Goal: Navigation & Orientation: Find specific page/section

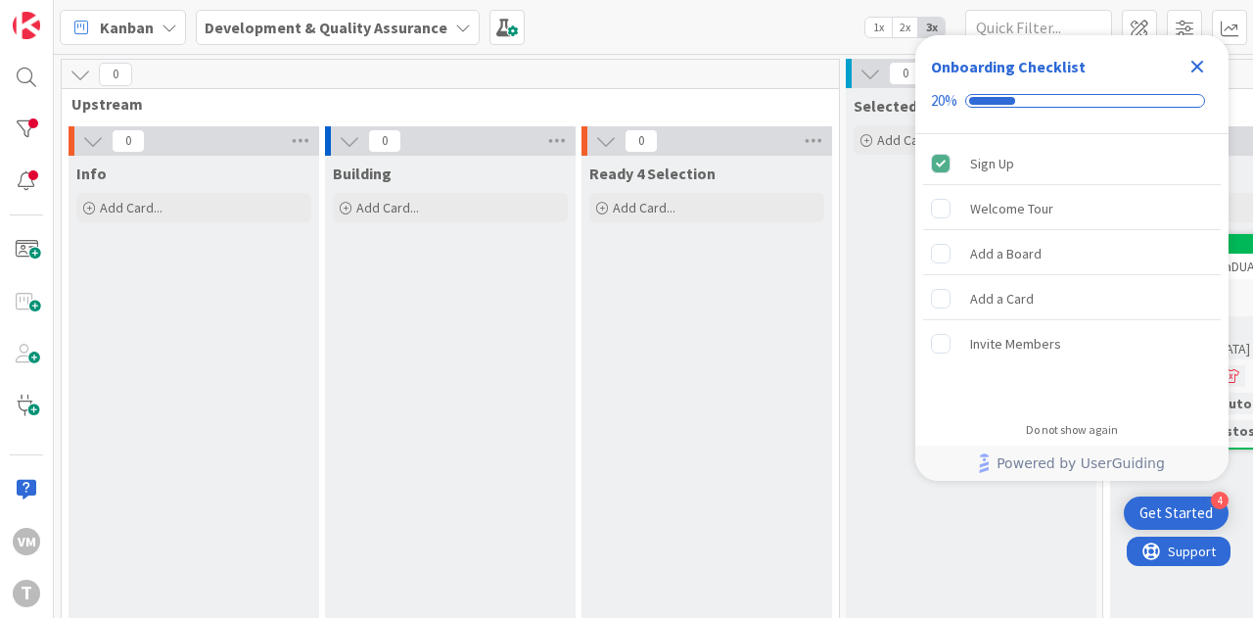
click at [1205, 73] on icon "Close Checklist" at bounding box center [1198, 67] width 24 height 24
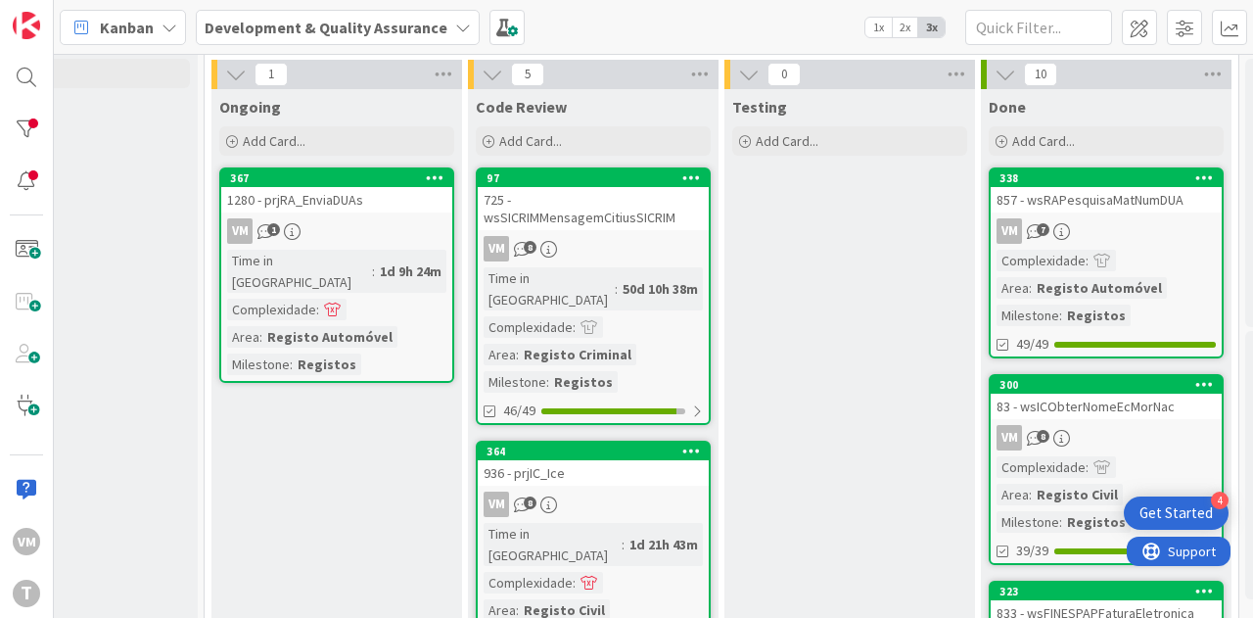
scroll to position [66, 900]
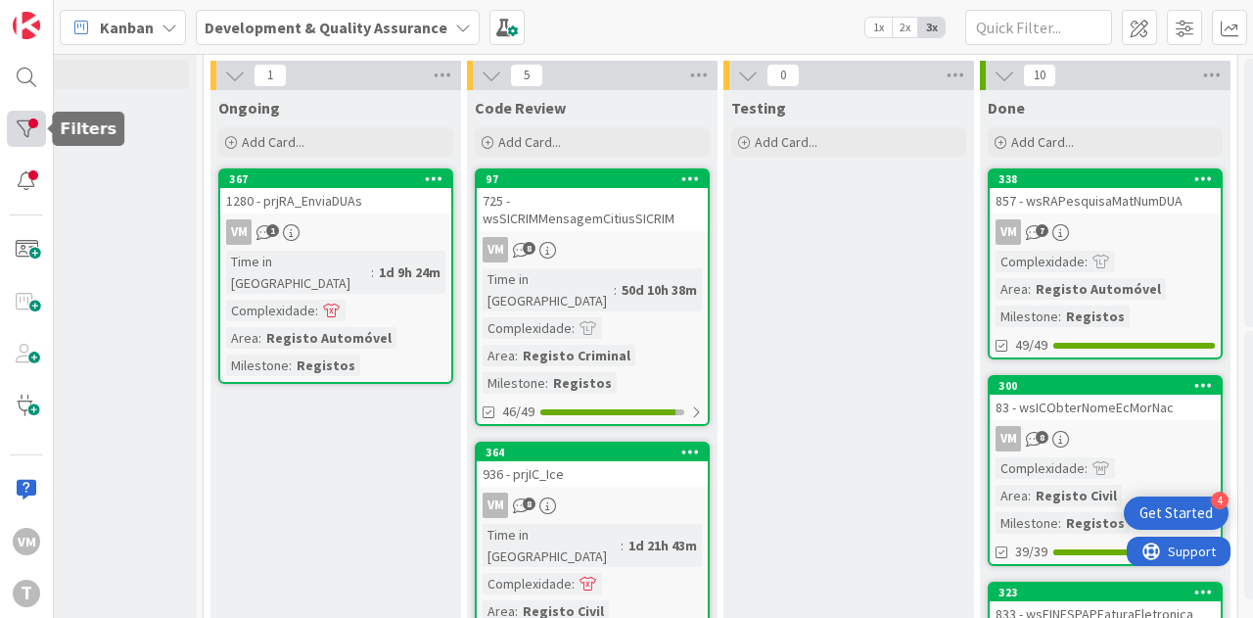
click at [35, 142] on div at bounding box center [26, 129] width 39 height 36
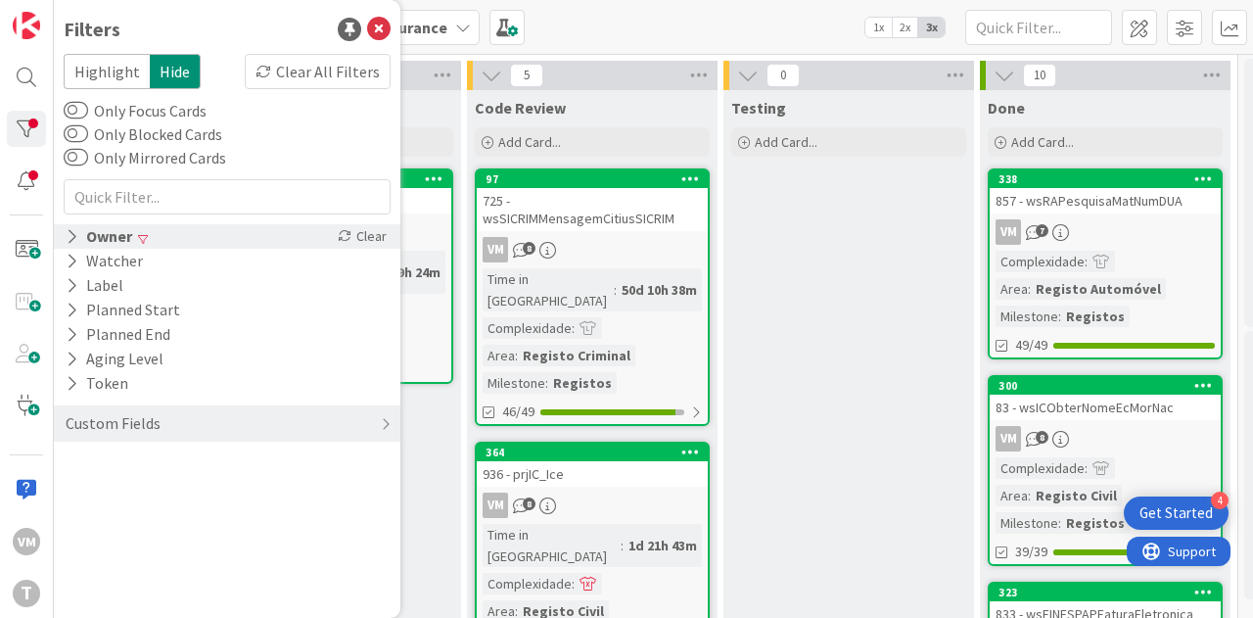
click at [121, 238] on div "Owner" at bounding box center [99, 236] width 71 height 24
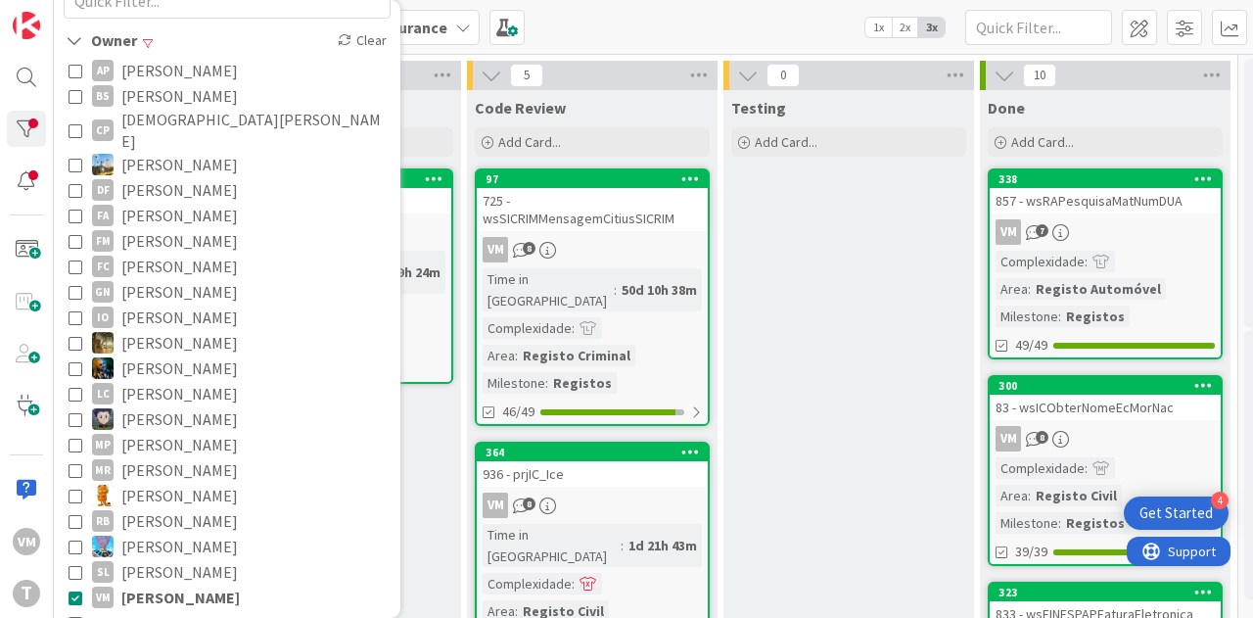
scroll to position [294, 0]
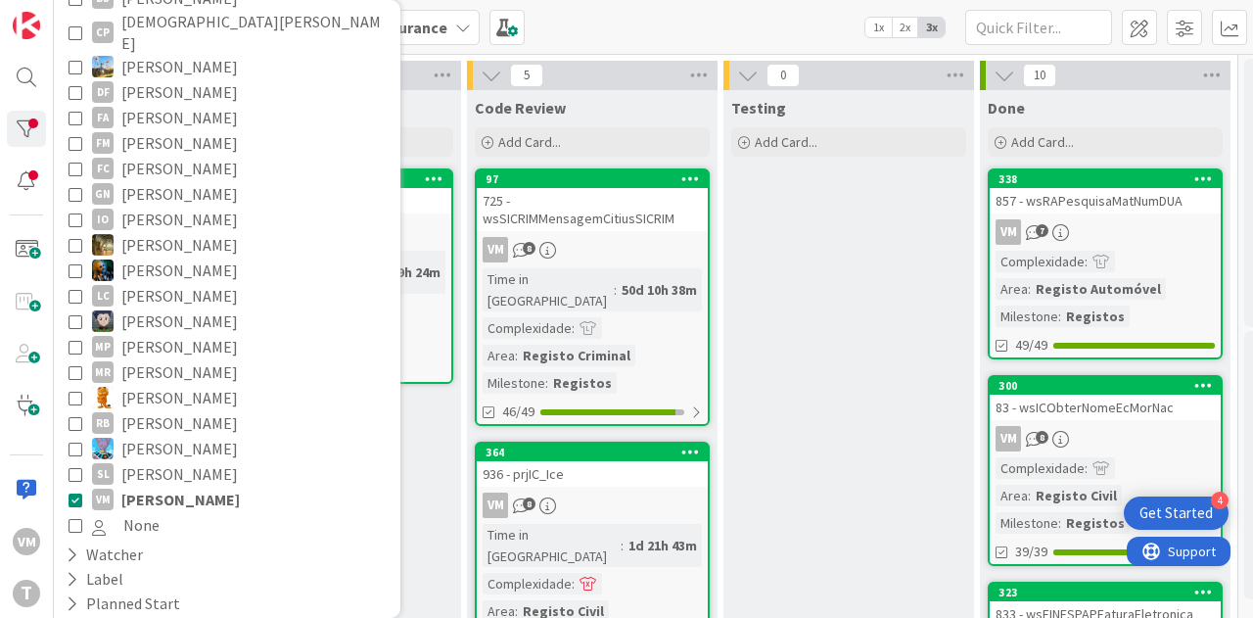
click at [72, 391] on icon at bounding box center [76, 398] width 14 height 14
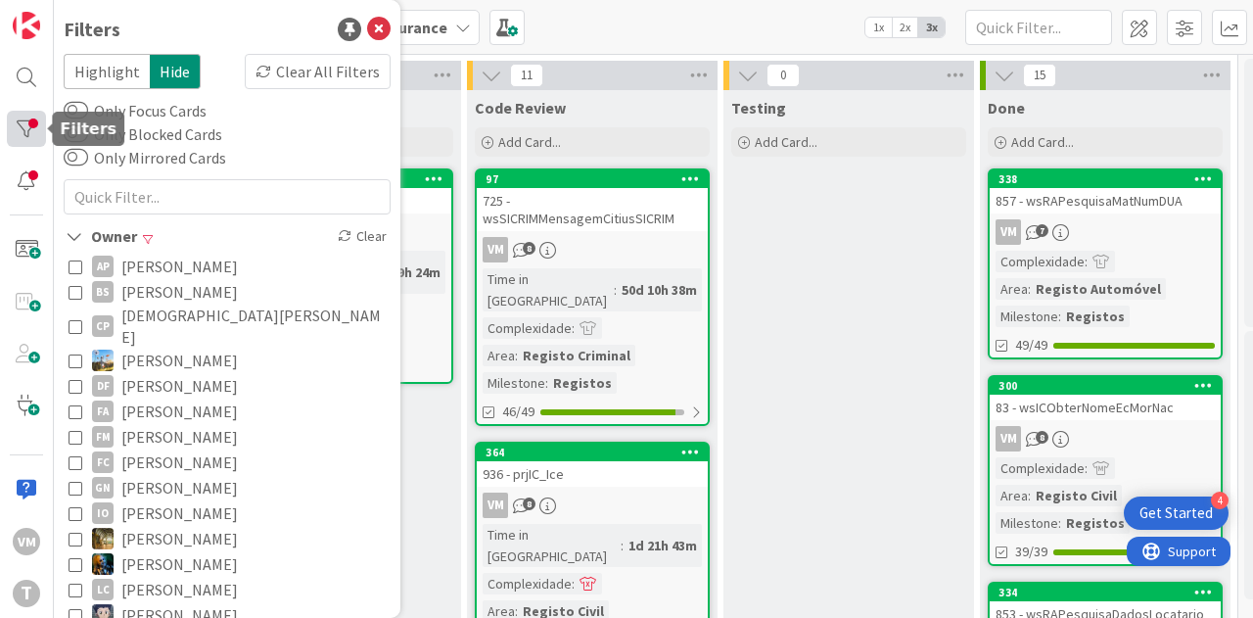
click at [14, 141] on div at bounding box center [26, 129] width 39 height 36
click at [367, 36] on icon at bounding box center [379, 30] width 24 height 24
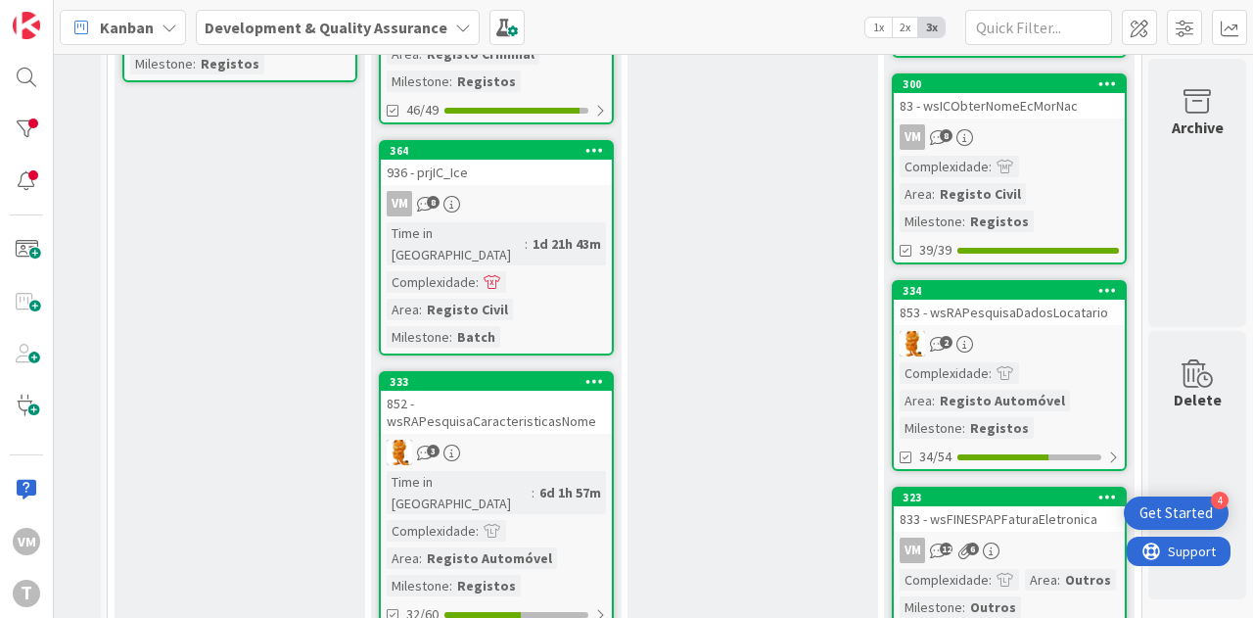
scroll to position [428, 1009]
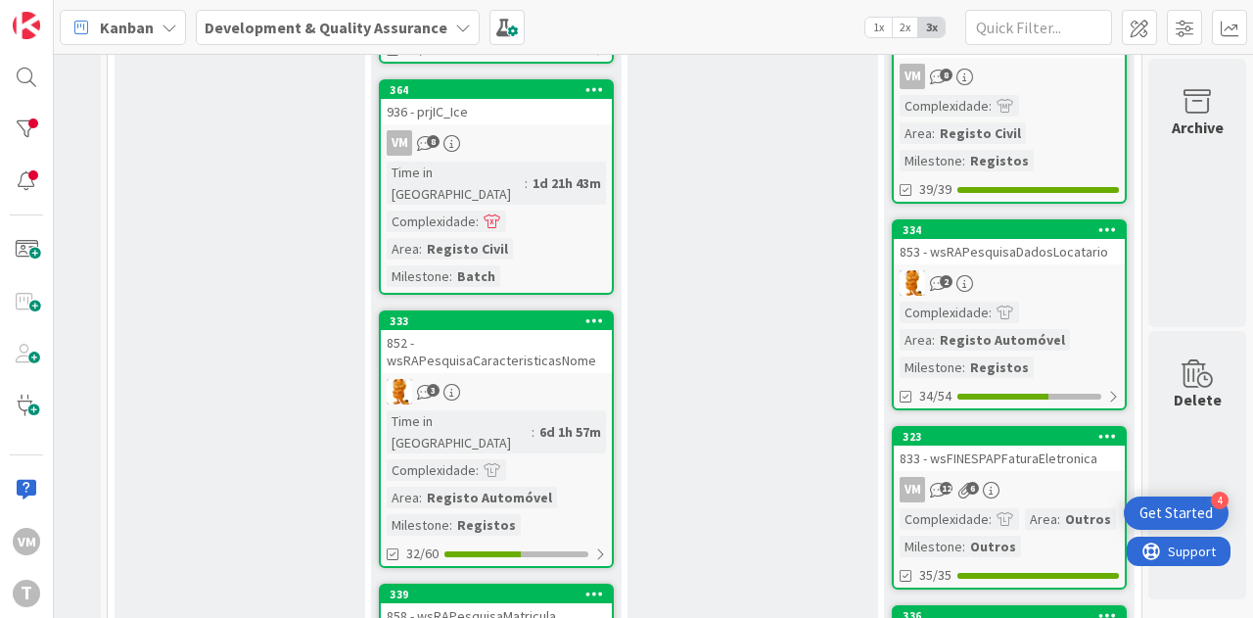
click at [525, 330] on div "852 - wsRAPesquisaCaracteristicasNome" at bounding box center [496, 351] width 231 height 43
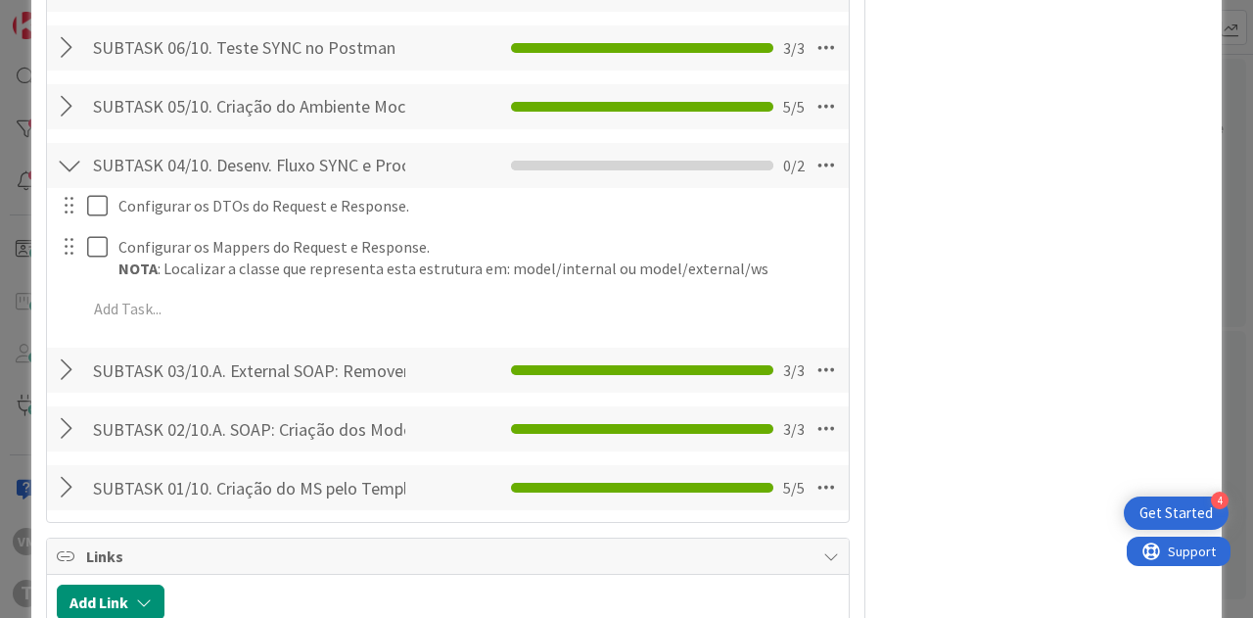
scroll to position [2546, 0]
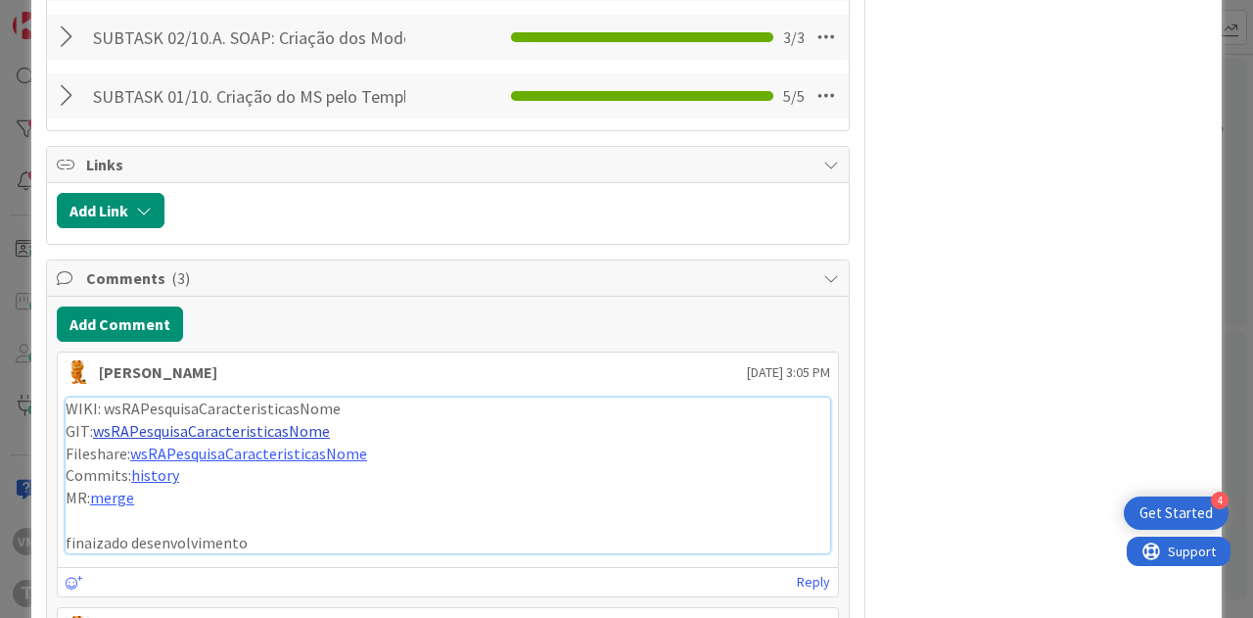
click at [232, 429] on link "wsRAPesquisaCaracteristicasNome" at bounding box center [211, 431] width 237 height 20
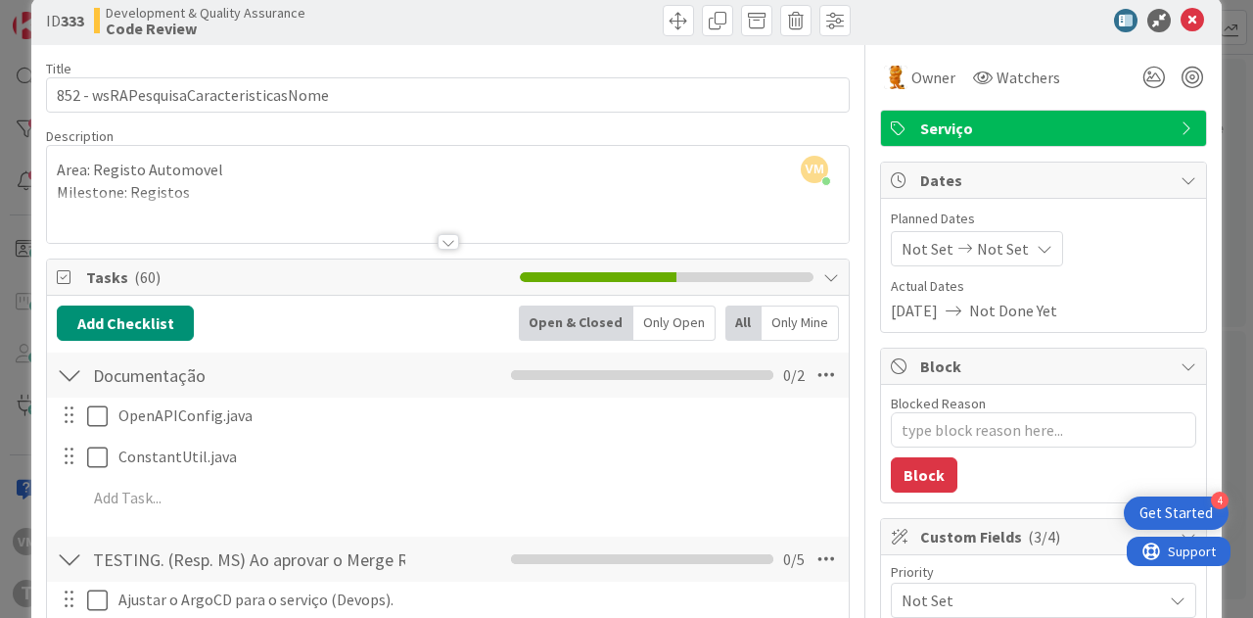
scroll to position [0, 0]
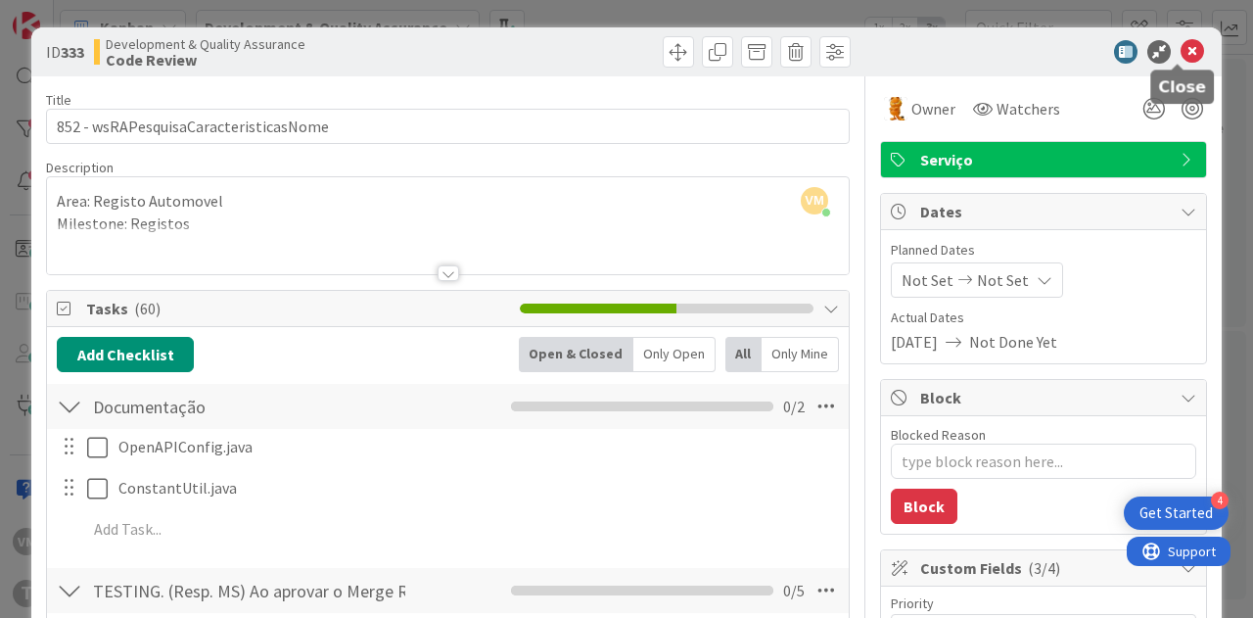
click at [1181, 52] on icon at bounding box center [1193, 52] width 24 height 24
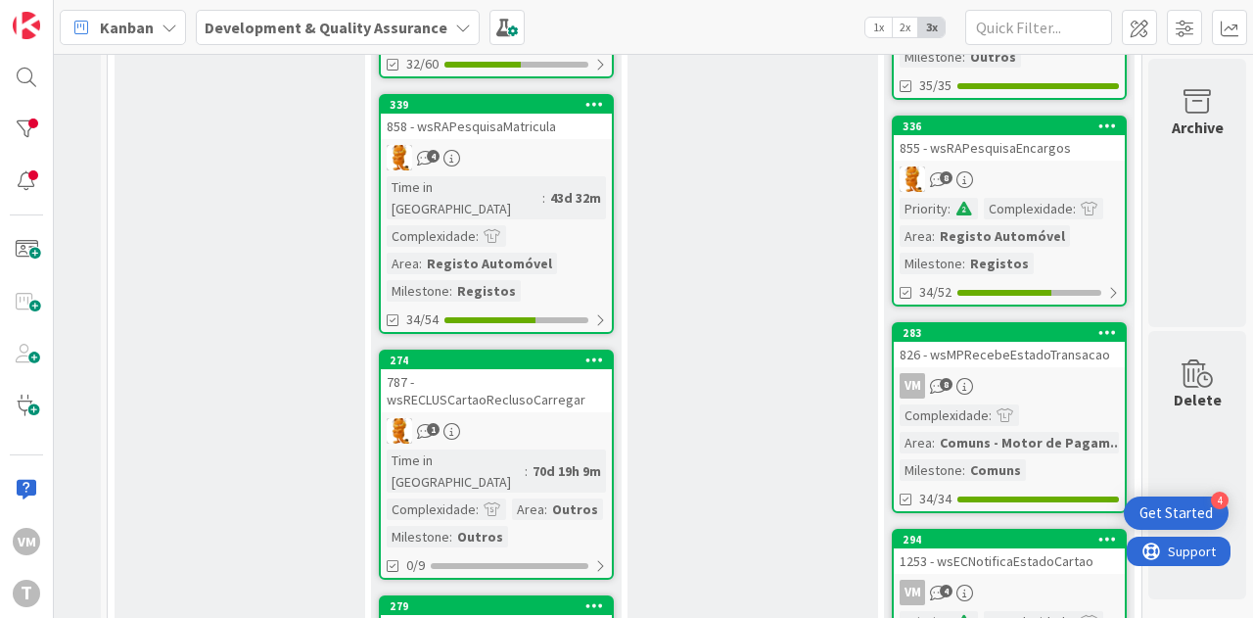
scroll to position [1015, 1009]
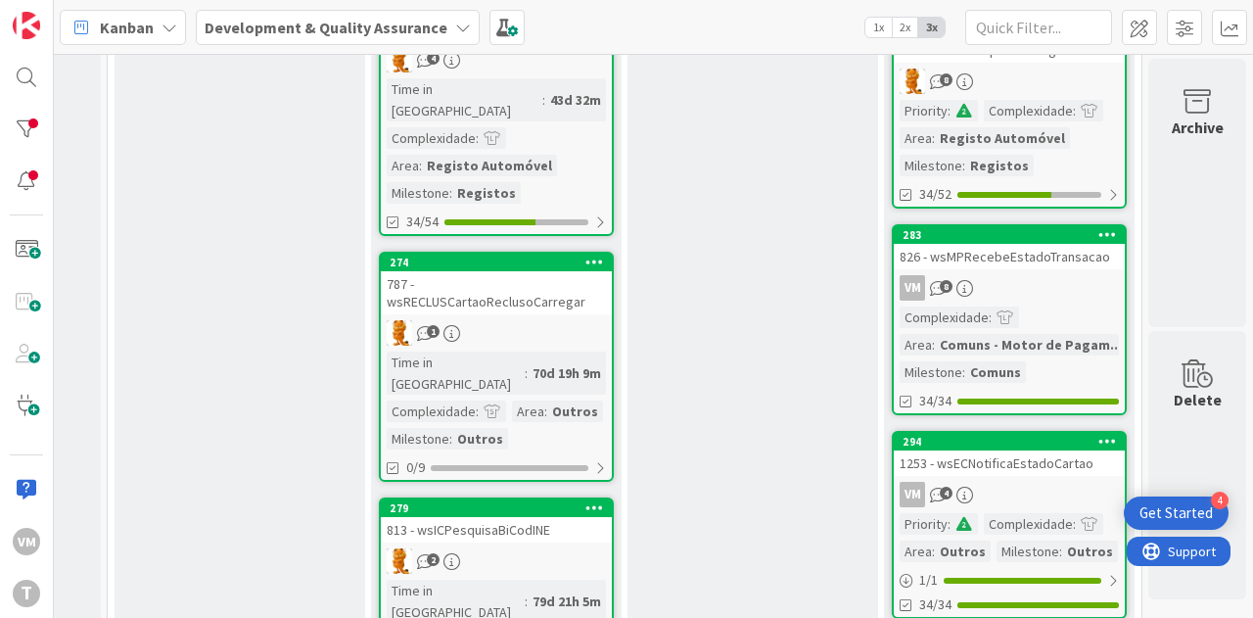
click at [533, 271] on div "787 - wsRECLUSCartaoReclusoCarregar" at bounding box center [496, 292] width 231 height 43
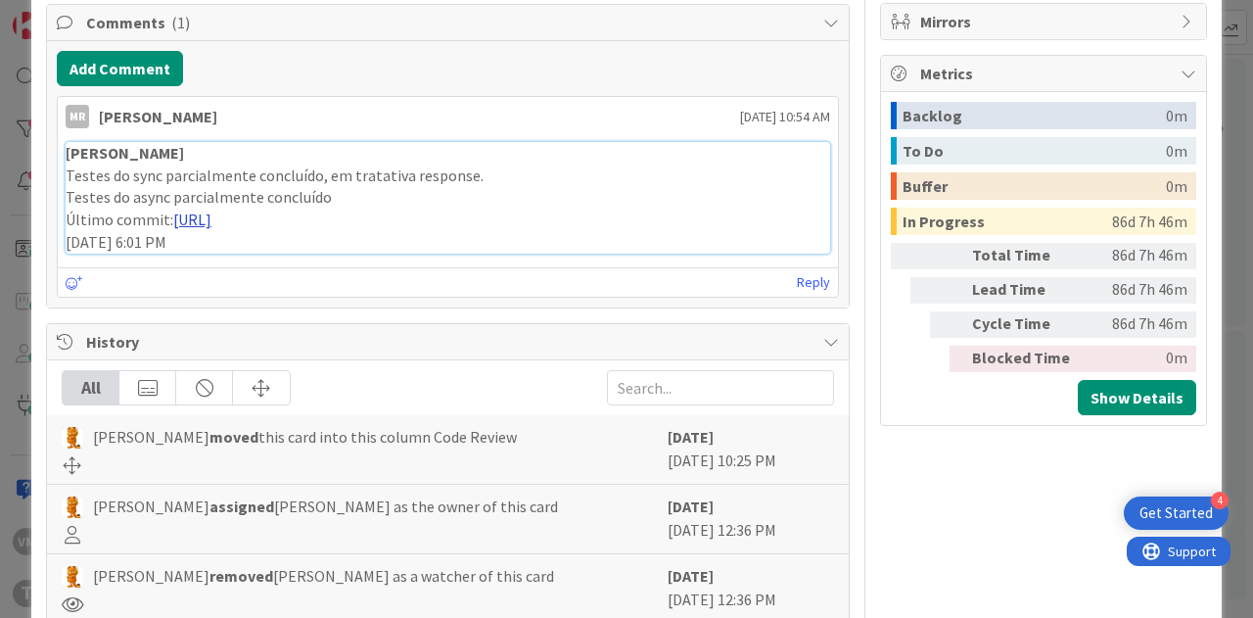
click at [212, 229] on link "[URL]" at bounding box center [192, 220] width 38 height 20
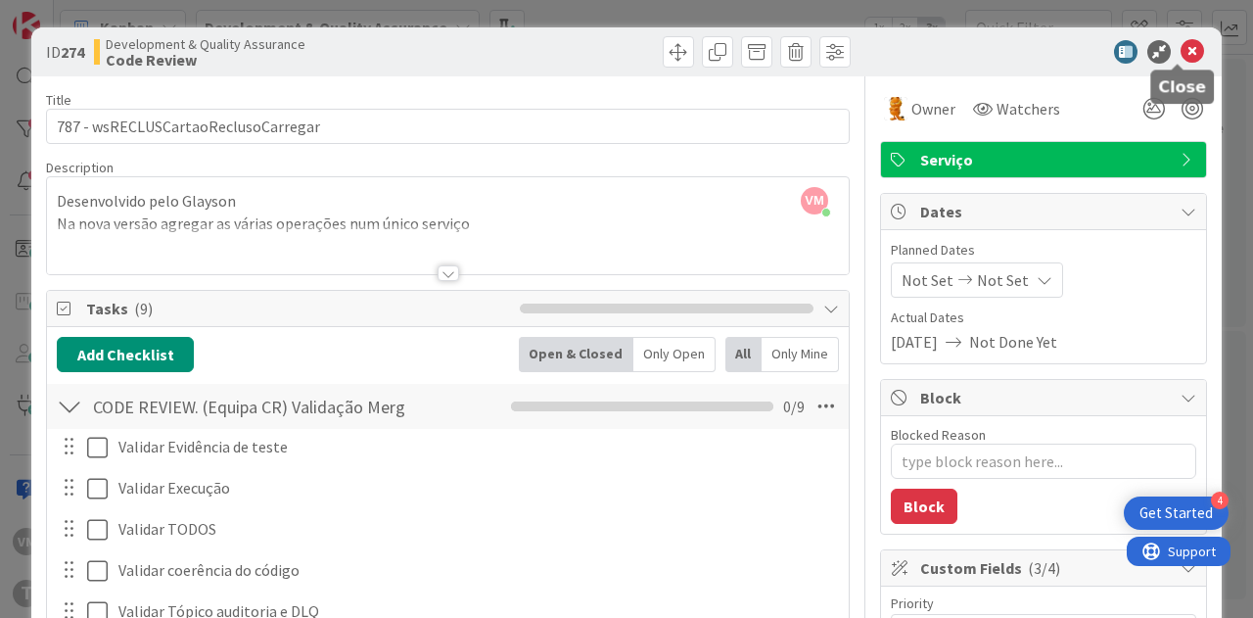
click at [1181, 56] on icon at bounding box center [1193, 52] width 24 height 24
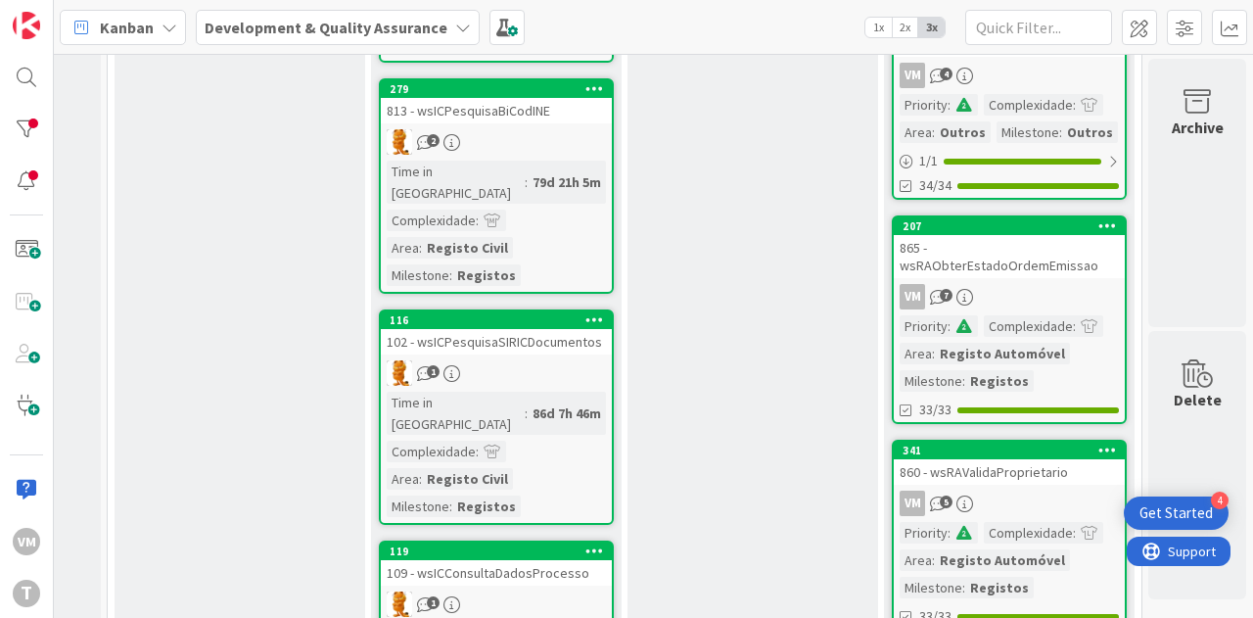
scroll to position [1399, 1009]
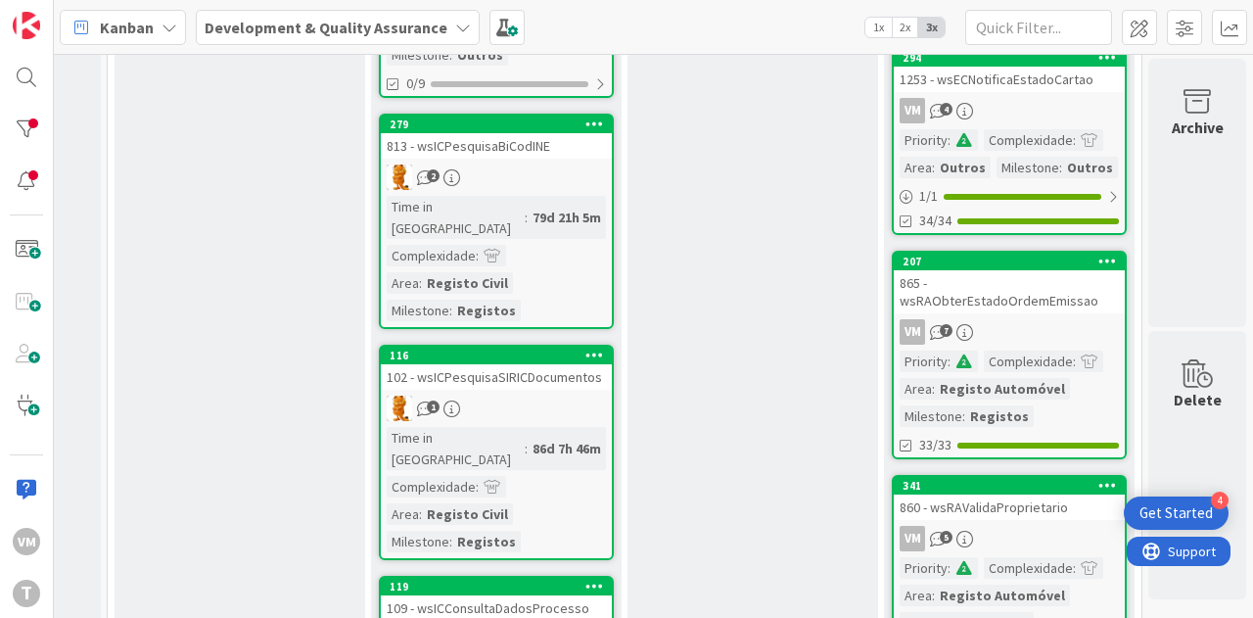
click at [534, 364] on div "102 - wsICPesquisaSIRICDocumentos" at bounding box center [496, 376] width 231 height 25
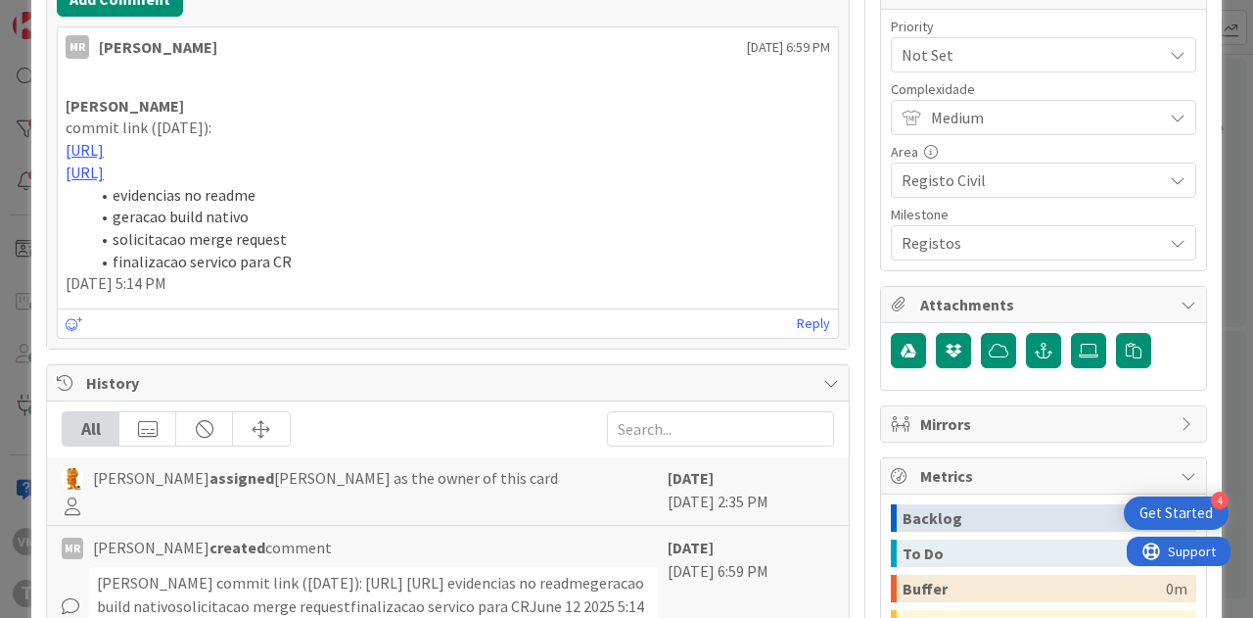
scroll to position [381, 0]
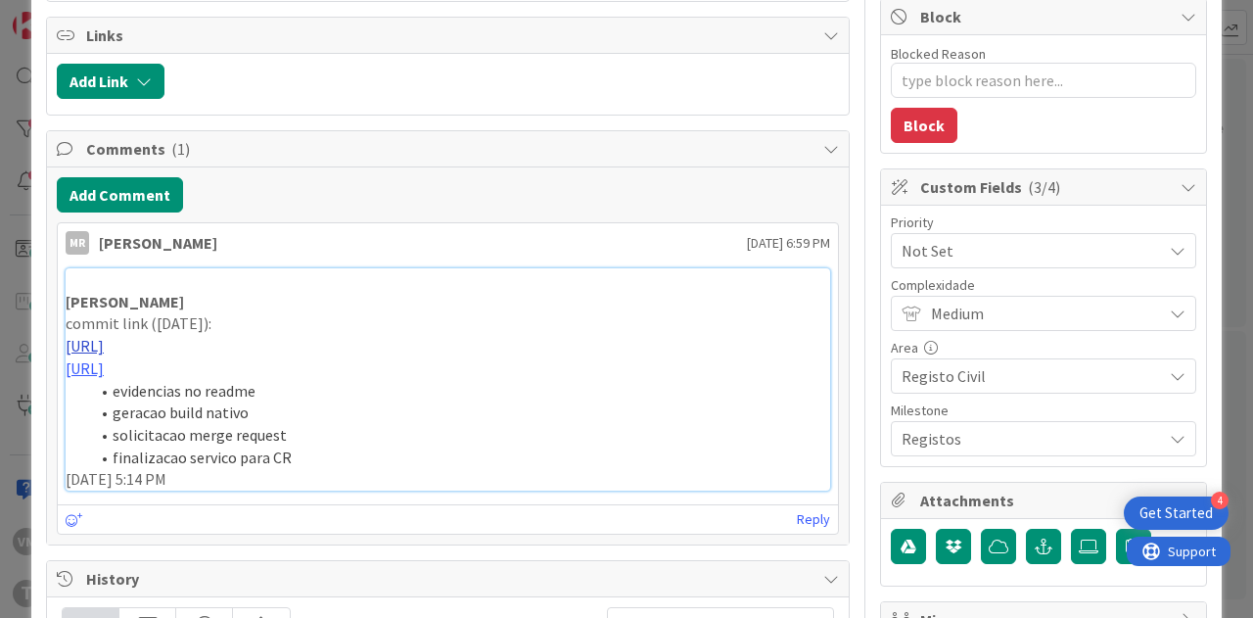
click at [104, 342] on link "[URL]" at bounding box center [85, 346] width 38 height 20
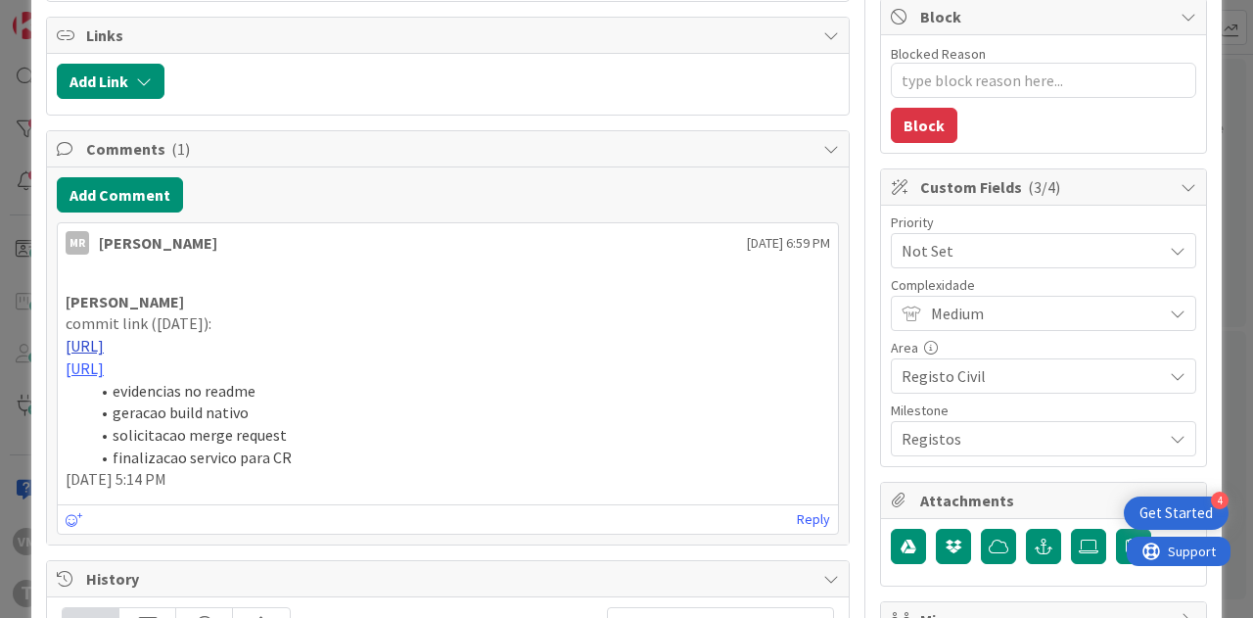
type textarea "x"
